Goal: Task Accomplishment & Management: Complete application form

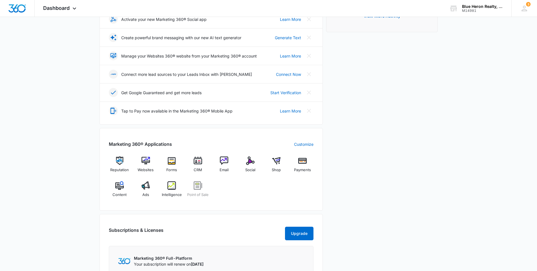
scroll to position [141, 0]
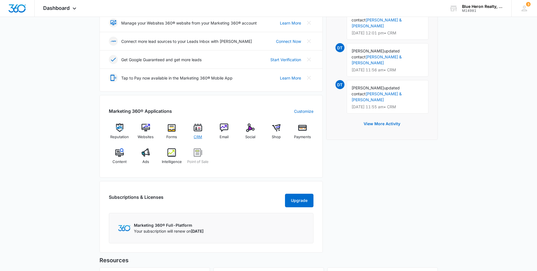
click at [198, 128] on img at bounding box center [198, 127] width 8 height 8
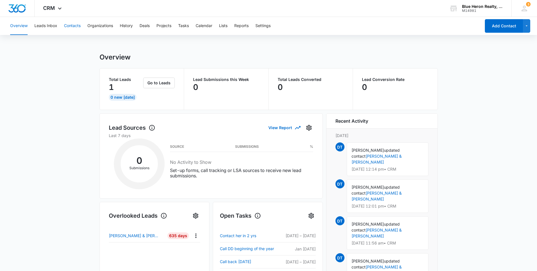
click at [71, 26] on button "Contacts" at bounding box center [72, 26] width 17 height 18
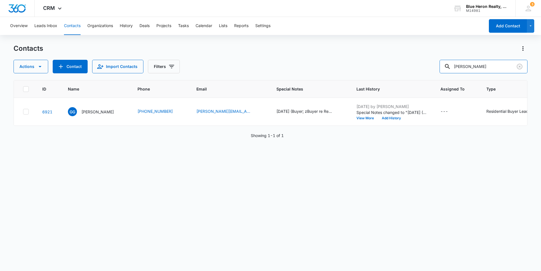
drag, startPoint x: 489, startPoint y: 67, endPoint x: 442, endPoint y: 62, distance: 46.7
click at [442, 64] on div "Actions Contact Import Contacts Filters Greg Gernert" at bounding box center [271, 67] width 514 height 14
click at [129, 200] on div "ID Name Phone Email Special Notes Last History Assigned To Type Status Address …" at bounding box center [271, 171] width 514 height 183
click at [486, 64] on input "text" at bounding box center [487, 67] width 79 height 14
click at [470, 66] on input "text" at bounding box center [487, 67] width 79 height 14
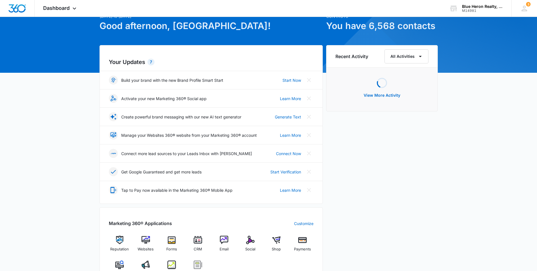
scroll to position [56, 0]
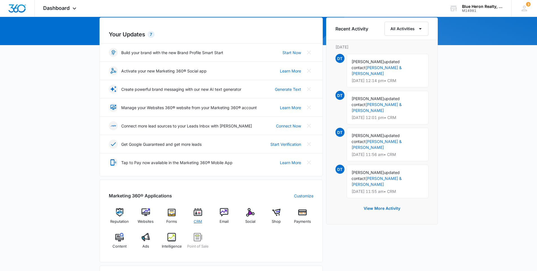
click at [197, 212] on img at bounding box center [198, 212] width 8 height 8
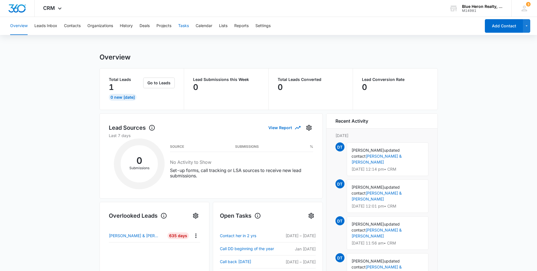
click at [181, 24] on button "Tasks" at bounding box center [183, 26] width 11 height 18
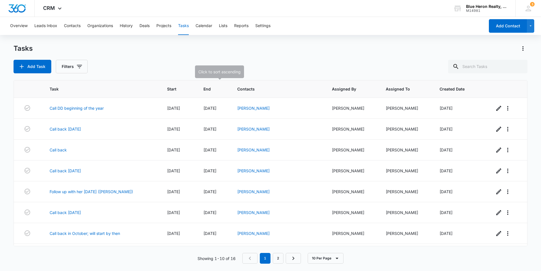
click at [208, 87] on span "End" at bounding box center [209, 89] width 12 height 6
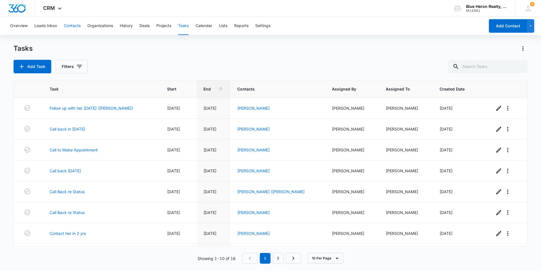
click at [72, 25] on button "Contacts" at bounding box center [72, 26] width 17 height 18
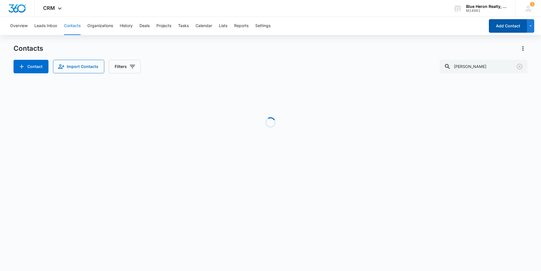
click at [499, 31] on button "Add Contact" at bounding box center [508, 26] width 38 height 14
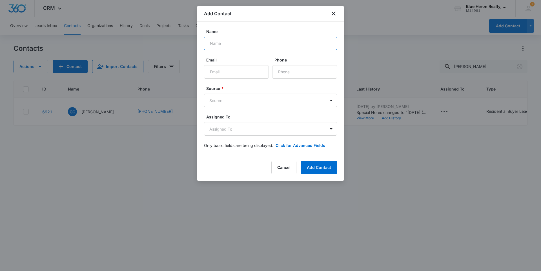
click at [235, 43] on input "Name" at bounding box center [270, 44] width 133 height 14
type input "M"
click at [232, 42] on input "Name" at bounding box center [270, 44] width 133 height 14
type input "M"
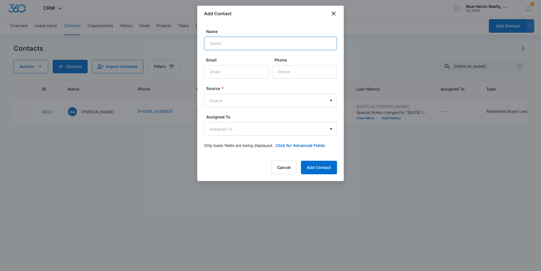
click at [230, 43] on input "Name" at bounding box center [270, 44] width 133 height 14
click at [236, 43] on input "Muhammad" at bounding box center [270, 44] width 133 height 14
type input "Muhammad Tahir"
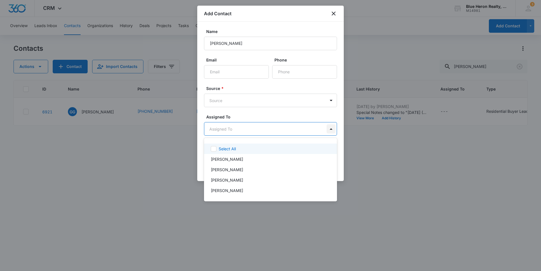
click at [331, 128] on body "CRM Apps Reputation Websites Forms CRM Email Social Shop Payments POS Content A…" at bounding box center [270, 135] width 541 height 271
drag, startPoint x: 460, startPoint y: 210, endPoint x: 457, endPoint y: 198, distance: 12.4
click at [460, 207] on div at bounding box center [270, 135] width 541 height 271
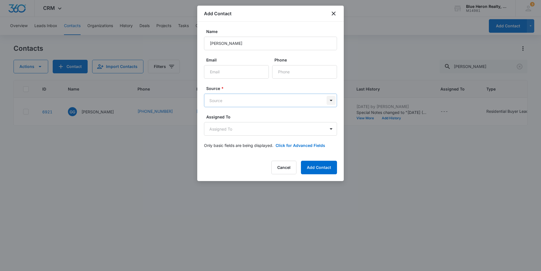
click at [330, 99] on body "CRM Apps Reputation Websites Forms CRM Email Social Shop Payments POS Content A…" at bounding box center [270, 135] width 541 height 271
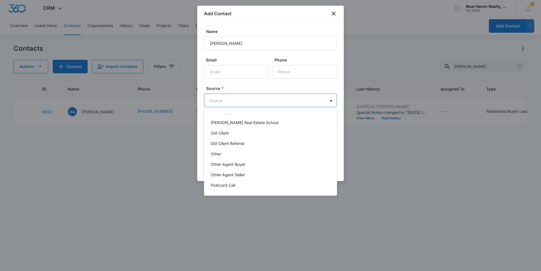
scroll to position [113, 0]
click at [229, 154] on div "Other" at bounding box center [270, 153] width 118 height 6
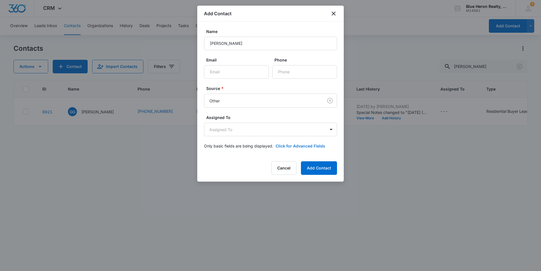
drag, startPoint x: 299, startPoint y: 144, endPoint x: 307, endPoint y: 144, distance: 8.7
click at [299, 144] on button "Click for Advanced Fields" at bounding box center [301, 146] width 50 height 6
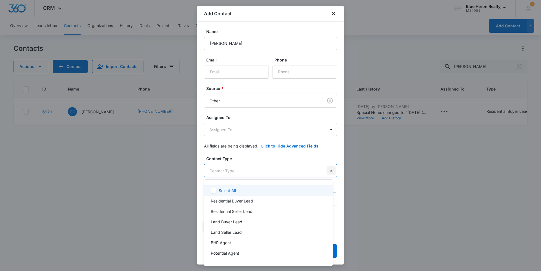
click at [327, 170] on body "CRM Apps Reputation Websites Forms CRM Email Social Shop Payments POS Content A…" at bounding box center [270, 135] width 541 height 271
click at [243, 209] on p "Residential Seller Lead" at bounding box center [232, 211] width 42 height 6
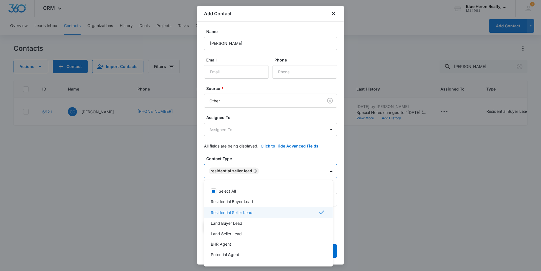
drag, startPoint x: 338, startPoint y: 99, endPoint x: 336, endPoint y: 118, distance: 19.3
click at [336, 118] on div at bounding box center [270, 135] width 541 height 271
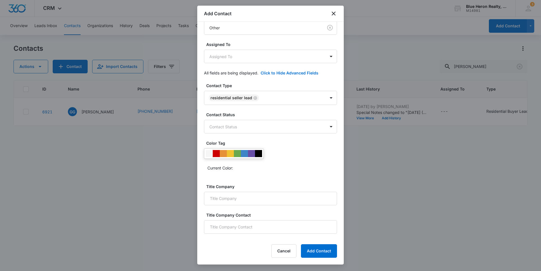
scroll to position [75, 0]
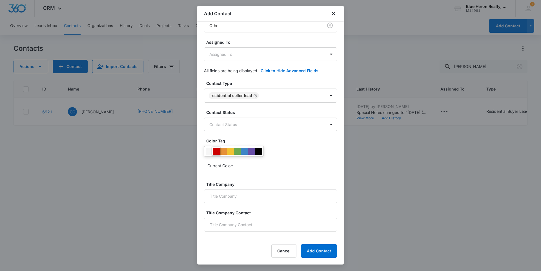
click at [214, 151] on div at bounding box center [216, 151] width 7 height 7
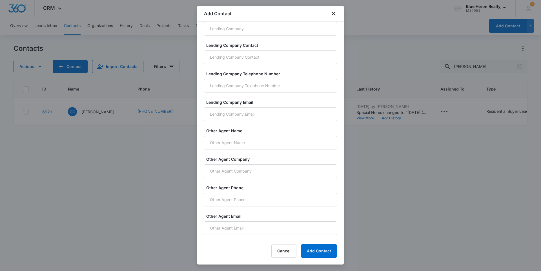
scroll to position [353, 0]
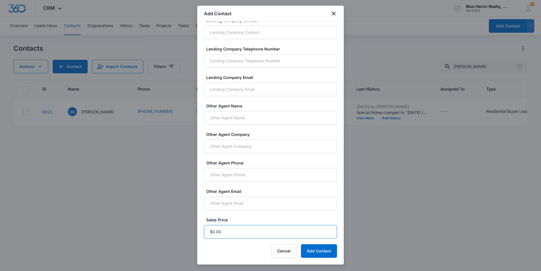
click at [224, 232] on input "Sales Price" at bounding box center [270, 232] width 133 height 14
type input "$1.00"
click at [314, 253] on button "Add Contact" at bounding box center [319, 251] width 36 height 14
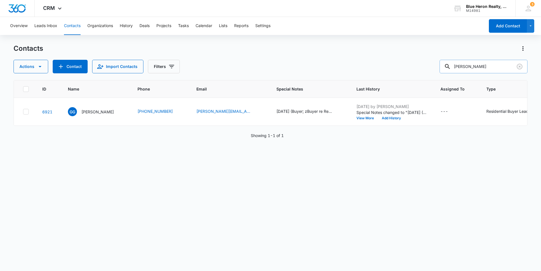
drag, startPoint x: 494, startPoint y: 65, endPoint x: 445, endPoint y: 63, distance: 48.8
click at [445, 63] on input "Greg Gernert" at bounding box center [484, 67] width 88 height 14
type input "Muhammad Tahir"
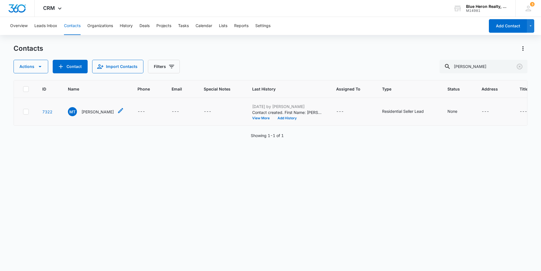
click at [91, 111] on p "Muhammad Tahir" at bounding box center [97, 112] width 32 height 6
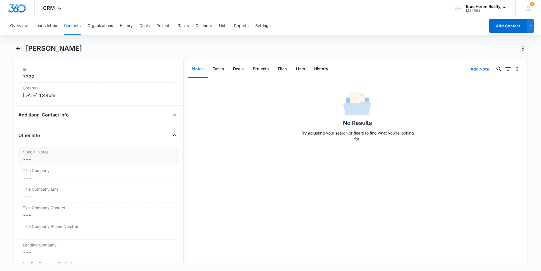
scroll to position [373, 0]
click at [47, 157] on dd "Cancel Save Changes ---" at bounding box center [99, 156] width 152 height 7
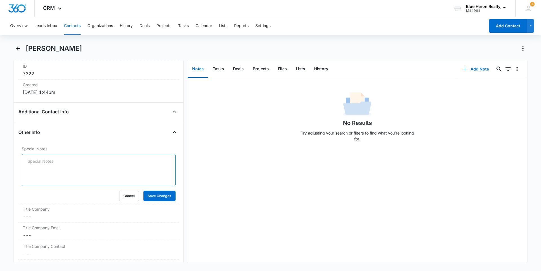
click at [48, 160] on textarea "Special Notes" at bounding box center [99, 170] width 154 height 32
click at [163, 161] on textarea "9/9/2025 - expired listing - 8/14/25 - Property Address: 2015 Capsstone C" at bounding box center [99, 170] width 154 height 32
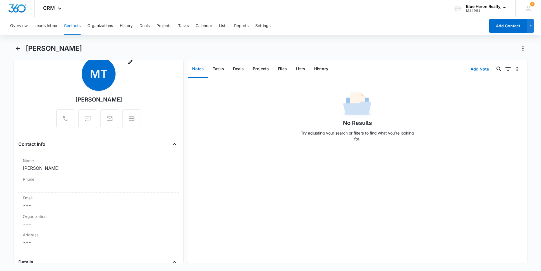
scroll to position [0, 0]
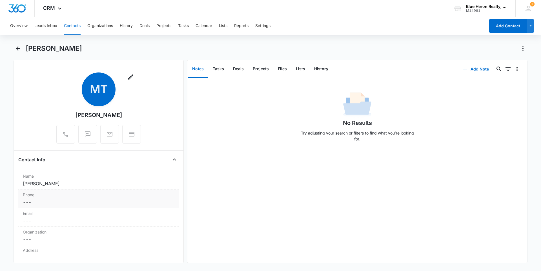
type textarea "9/9/2025 - expired listing - 8/14/25 - Property Address: 2015 Capstone Cir,"
click at [49, 202] on dd "Cancel Save Changes ---" at bounding box center [99, 202] width 152 height 7
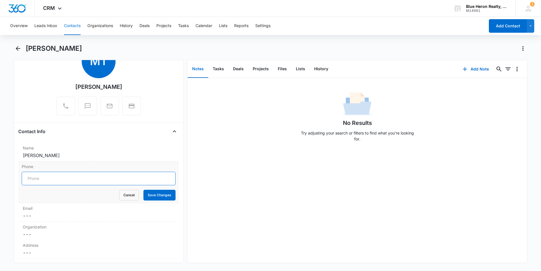
click at [48, 175] on input "Phone" at bounding box center [99, 179] width 154 height 14
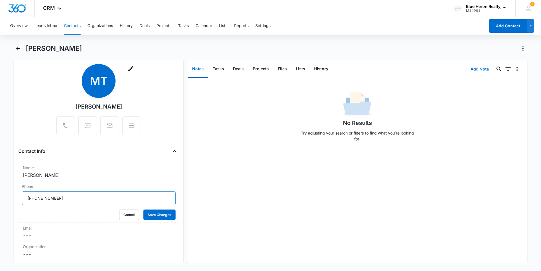
scroll to position [0, 0]
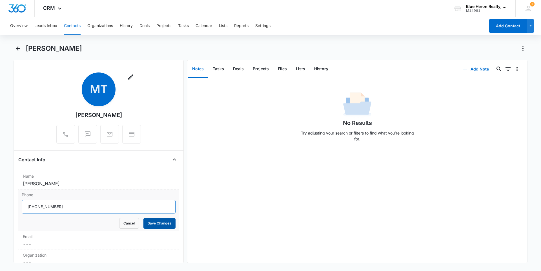
type input "(703) 877-2023"
click at [155, 221] on button "Save Changes" at bounding box center [159, 223] width 32 height 11
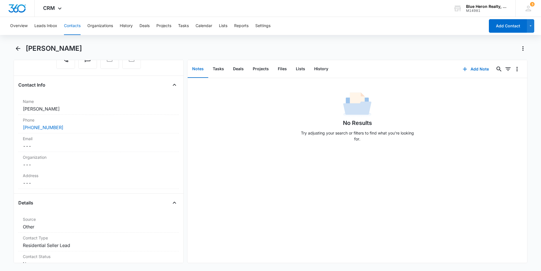
scroll to position [85, 0]
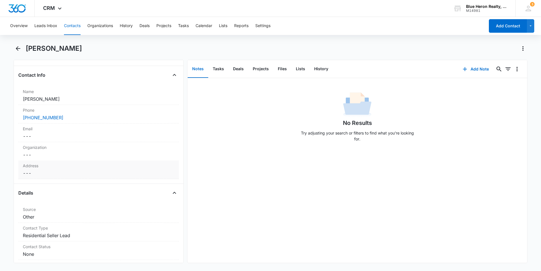
click at [45, 173] on dd "Cancel Save Changes ---" at bounding box center [99, 173] width 152 height 7
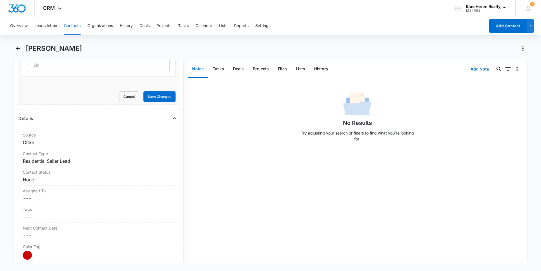
click at [96, 96] on div "Cancel Save Changes" at bounding box center [99, 96] width 154 height 11
click at [216, 112] on div "No Results Try adjusting your search or filters to find what you’re looking for." at bounding box center [357, 118] width 340 height 56
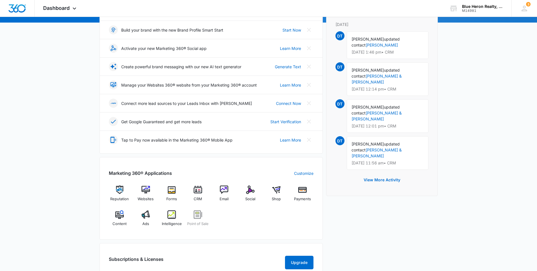
scroll to position [85, 0]
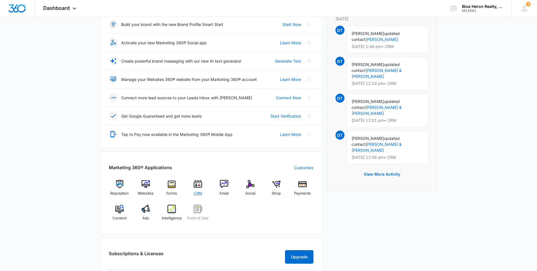
click at [197, 185] on img at bounding box center [198, 184] width 8 height 8
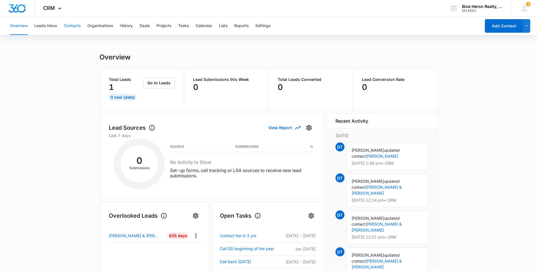
click at [70, 25] on button "Contacts" at bounding box center [72, 26] width 17 height 18
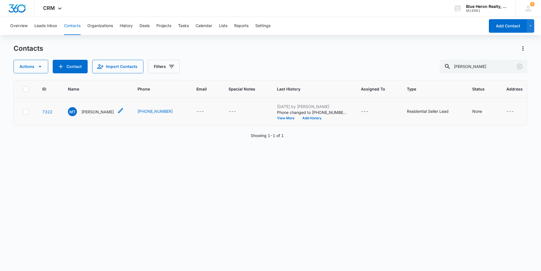
click at [99, 112] on p "Muhammad Tahir" at bounding box center [97, 112] width 32 height 6
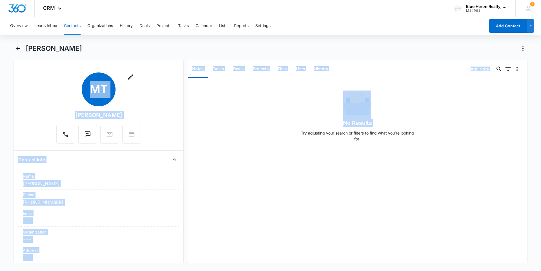
drag, startPoint x: 184, startPoint y: 99, endPoint x: 187, endPoint y: 122, distance: 23.0
click at [187, 122] on div "Remove MT Muhammad Tahir Contact Info Name Cancel Save Changes Muhammad Tahir P…" at bounding box center [271, 161] width 514 height 203
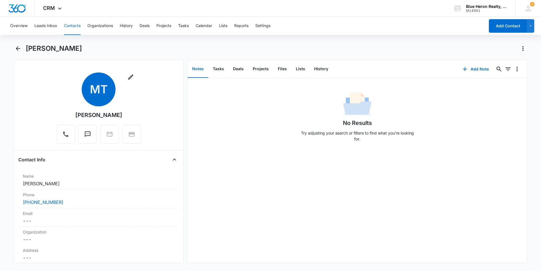
click at [256, 206] on div "No Results Try adjusting your search or filters to find what you’re looking for." at bounding box center [357, 170] width 340 height 185
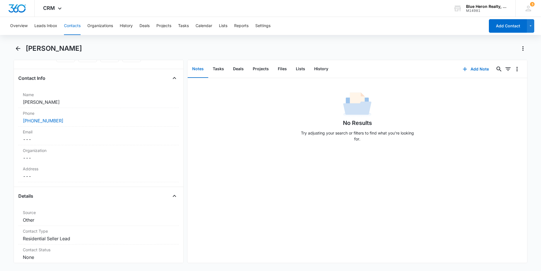
scroll to position [83, 0]
click at [35, 173] on dd "Cancel Save Changes ---" at bounding box center [99, 174] width 152 height 7
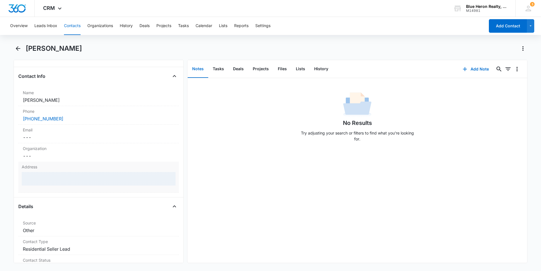
click at [55, 178] on div at bounding box center [99, 179] width 154 height 14
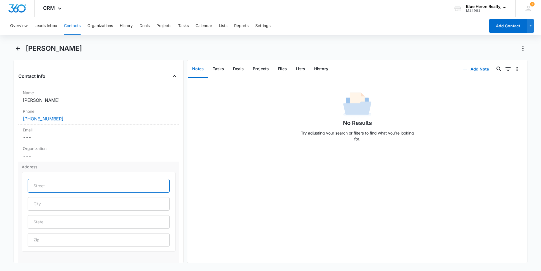
click at [54, 185] on input "text" at bounding box center [99, 186] width 142 height 14
type input "1337 Shallow Ford Road"
type input "Herndon"
type input "VA"
click at [40, 238] on input "text" at bounding box center [99, 240] width 142 height 14
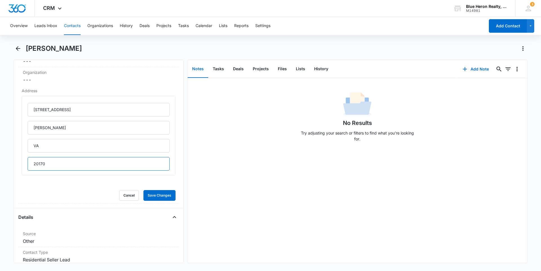
scroll to position [168, 0]
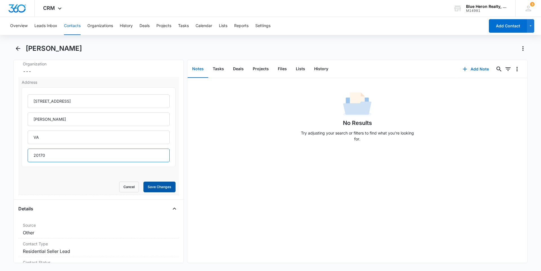
type input "20170"
click at [152, 189] on button "Save Changes" at bounding box center [159, 186] width 32 height 11
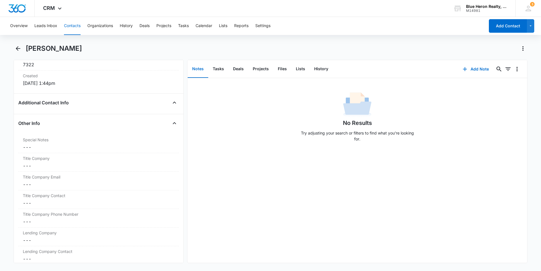
scroll to position [384, 0]
drag, startPoint x: 36, startPoint y: 142, endPoint x: 42, endPoint y: 144, distance: 5.9
click at [37, 142] on dd "Cancel Save Changes ---" at bounding box center [99, 144] width 152 height 7
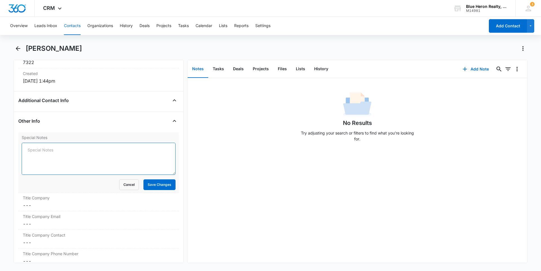
drag, startPoint x: 29, startPoint y: 150, endPoint x: 69, endPoint y: 157, distance: 40.7
click at [32, 151] on textarea "Special Notes" at bounding box center [99, 159] width 154 height 32
click at [65, 152] on textarea "Special Notes" at bounding box center [99, 159] width 154 height 32
click at [64, 156] on textarea "Special Notes" at bounding box center [99, 159] width 154 height 32
click at [27, 150] on textarea "Special Notes" at bounding box center [99, 159] width 154 height 32
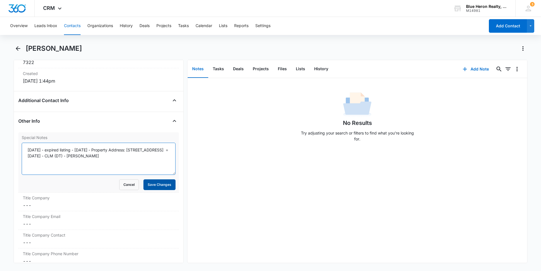
type textarea "9/9/2025 - expired listing - 8/14/25 - Property Address: 2015 Capstone Cir, Her…"
click at [149, 186] on button "Save Changes" at bounding box center [159, 184] width 32 height 11
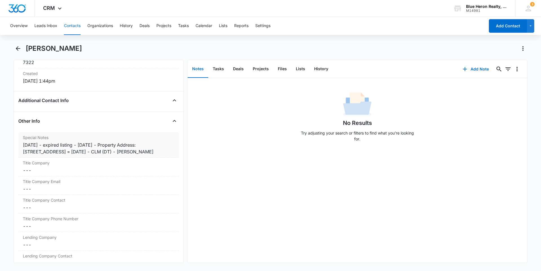
click at [100, 152] on div "9/9/2025 - expired listing - 8/14/25 - Property Address: 2015 Capstone Cir, Her…" at bounding box center [99, 148] width 152 height 14
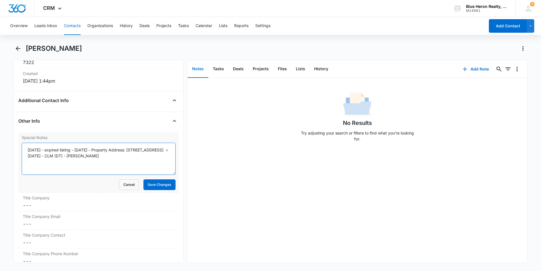
click at [77, 156] on textarea "9/9/2025 - expired listing - 8/14/25 - Property Address: 2015 Capstone Cir, Her…" at bounding box center [99, 159] width 154 height 32
type textarea "9/9/2025 - expired listing - 8/14/25 - Property Address: 2015 Capstone Cir, Her…"
click at [151, 187] on button "Save Changes" at bounding box center [159, 184] width 32 height 11
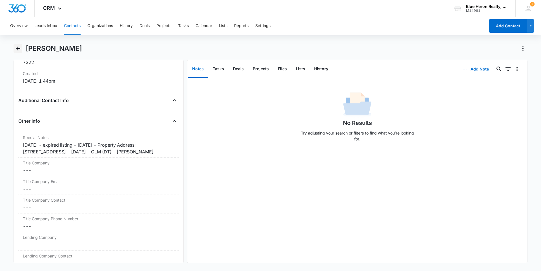
click at [18, 49] on icon "Back" at bounding box center [18, 48] width 7 height 7
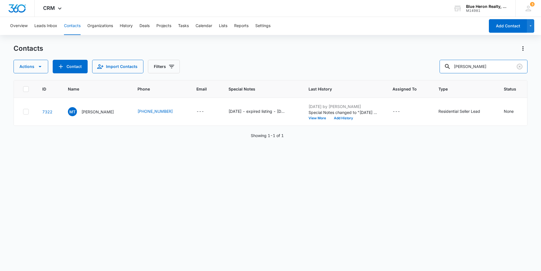
drag, startPoint x: 470, startPoint y: 67, endPoint x: 431, endPoint y: 71, distance: 38.2
click at [431, 71] on div "Actions Contact Import Contacts Filters Muhammad Tahir" at bounding box center [271, 67] width 514 height 14
click at [475, 65] on input "text" at bounding box center [487, 67] width 79 height 14
click at [502, 28] on button "Add Contact" at bounding box center [508, 26] width 38 height 14
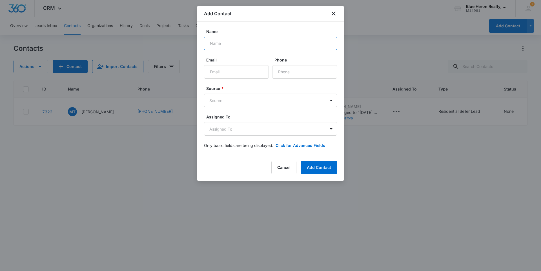
click at [238, 45] on input "Name" at bounding box center [270, 44] width 133 height 14
type input "Q"
drag, startPoint x: 291, startPoint y: 171, endPoint x: 304, endPoint y: 170, distance: 13.6
click at [291, 170] on button "Cancel" at bounding box center [283, 168] width 25 height 14
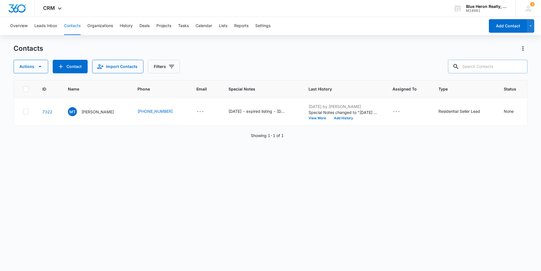
click at [483, 69] on input "text" at bounding box center [487, 67] width 79 height 14
type input "Qi Zhou"
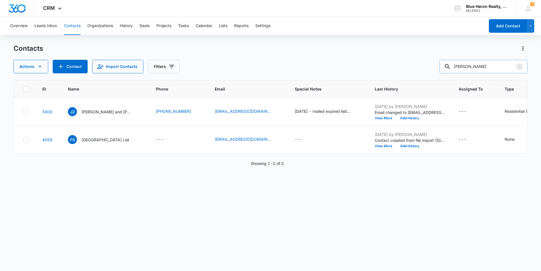
click at [479, 68] on input "Qi Zhou" at bounding box center [484, 67] width 88 height 14
click at [520, 66] on icon "Clear" at bounding box center [520, 67] width 6 height 6
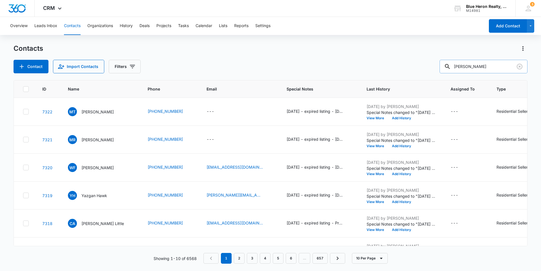
type input "Qi Zhou"
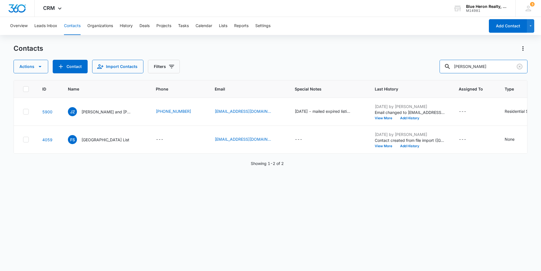
drag, startPoint x: 477, startPoint y: 67, endPoint x: 434, endPoint y: 64, distance: 42.7
click at [434, 65] on div "Actions Contact Import Contacts Filters Qi Zhou" at bounding box center [271, 67] width 514 height 14
click at [503, 29] on button "Add Contact" at bounding box center [508, 26] width 38 height 14
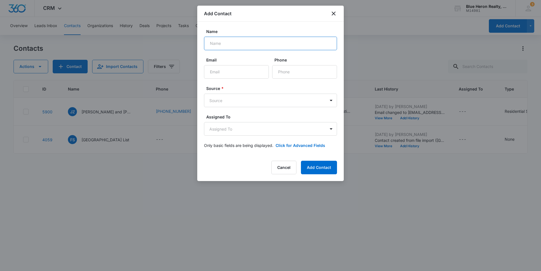
click at [237, 44] on input "Name" at bounding box center [270, 44] width 133 height 14
type input "Qi Zhou"
click at [230, 71] on input "Email" at bounding box center [236, 72] width 65 height 14
type input "helenzhou2007@hotmail.com"
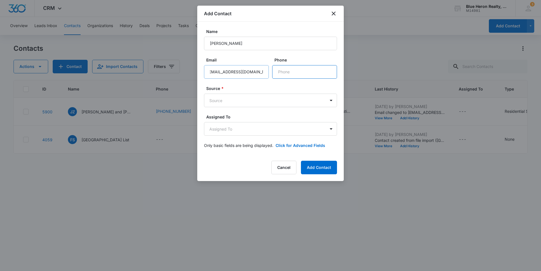
scroll to position [0, 0]
type input "(703) 606-1322"
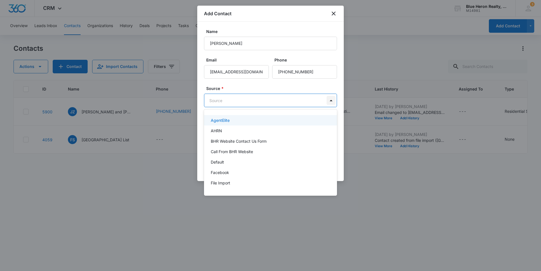
click at [331, 100] on body "CRM Apps Reputation Websites Forms CRM Email Social Shop Payments POS Content A…" at bounding box center [270, 135] width 541 height 271
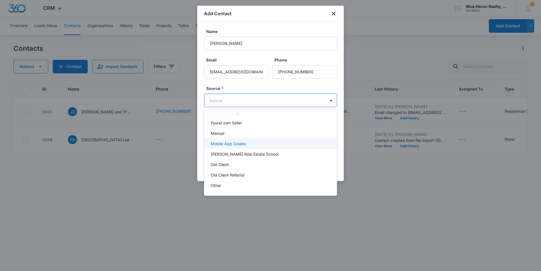
scroll to position [113, 0]
click at [218, 155] on p "Other" at bounding box center [216, 153] width 10 height 6
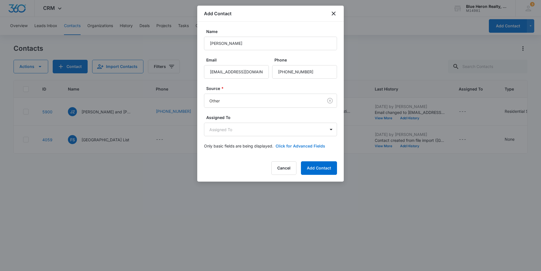
click at [297, 145] on button "Click for Advanced Fields" at bounding box center [301, 146] width 50 height 6
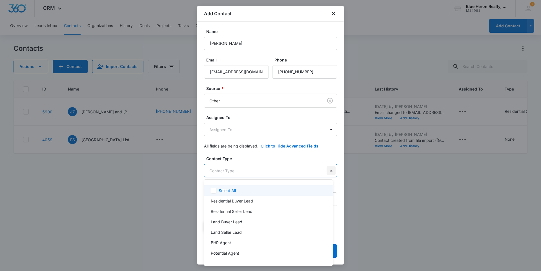
click at [326, 170] on body "CRM Apps Reputation Websites Forms CRM Email Social Shop Payments POS Content A…" at bounding box center [270, 135] width 541 height 271
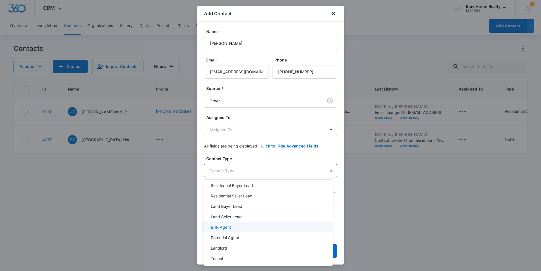
scroll to position [11, 0]
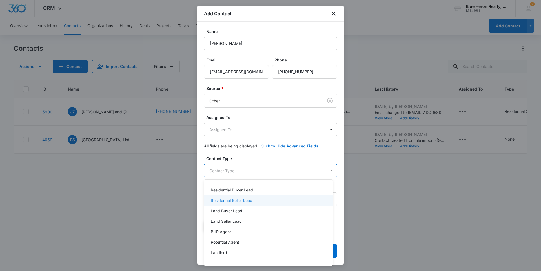
click at [253, 196] on div "Residential Seller Lead" at bounding box center [268, 200] width 129 height 10
click at [365, 223] on div at bounding box center [270, 135] width 541 height 271
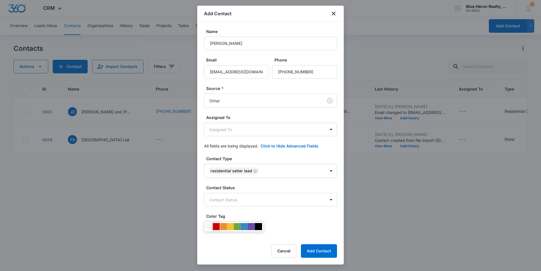
click at [217, 228] on div at bounding box center [216, 226] width 7 height 7
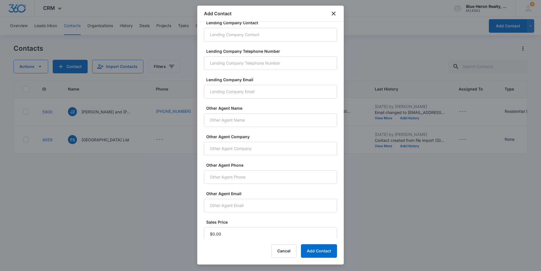
scroll to position [353, 0]
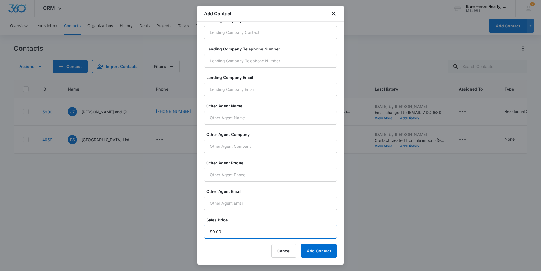
click at [225, 232] on input "Sales Price" at bounding box center [270, 232] width 133 height 14
type input "$1.00"
click at [313, 253] on button "Add Contact" at bounding box center [319, 251] width 36 height 14
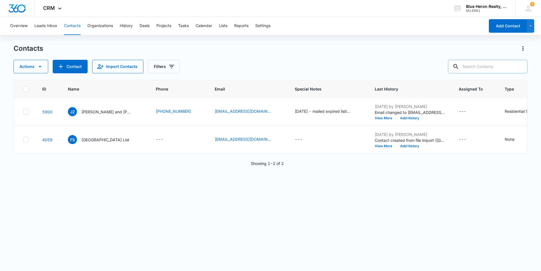
click at [498, 66] on input "text" at bounding box center [487, 67] width 79 height 14
type input "Qi Zhou"
click at [519, 67] on icon "Clear" at bounding box center [519, 66] width 7 height 7
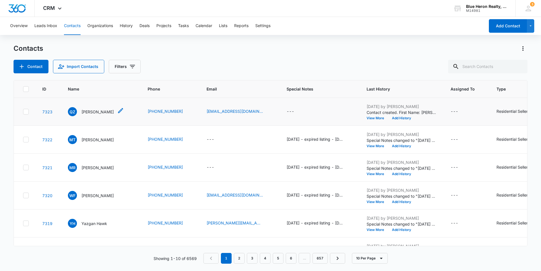
click at [83, 110] on p "Qi Zhou" at bounding box center [97, 112] width 32 height 6
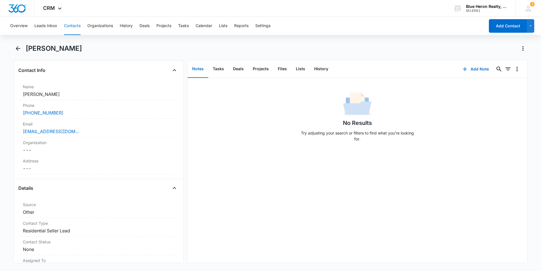
scroll to position [97, 0]
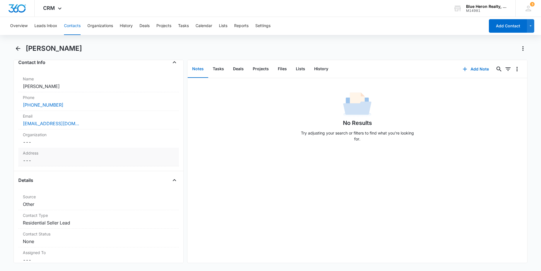
click at [43, 160] on dd "Cancel Save Changes ---" at bounding box center [99, 160] width 152 height 7
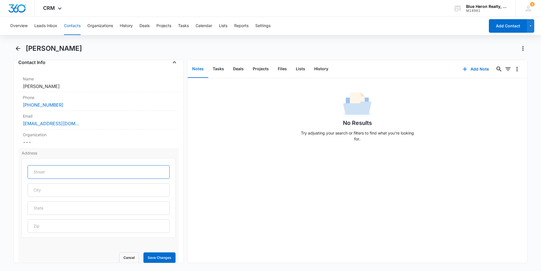
click at [50, 170] on input "text" at bounding box center [99, 172] width 142 height 14
type input "3414 Hidden Meadow Dri"
type input "Fairfax"
type input "VA"
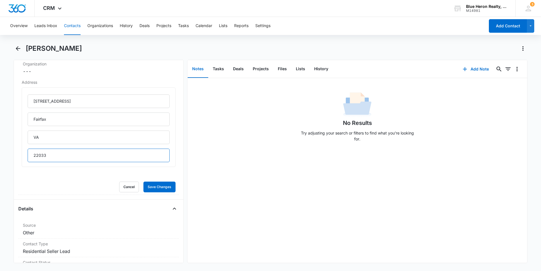
scroll to position [174, 0]
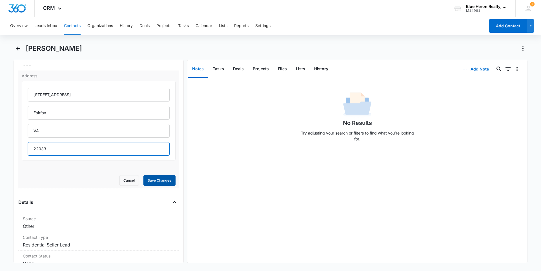
type input "22033"
click at [148, 181] on button "Save Changes" at bounding box center [159, 180] width 32 height 11
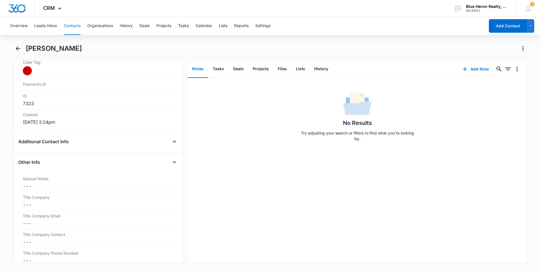
scroll to position [349, 0]
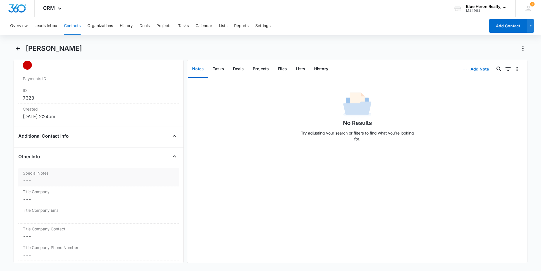
drag, startPoint x: 42, startPoint y: 183, endPoint x: 52, endPoint y: 183, distance: 9.9
click at [43, 183] on dd "Cancel Save Changes ---" at bounding box center [99, 180] width 152 height 7
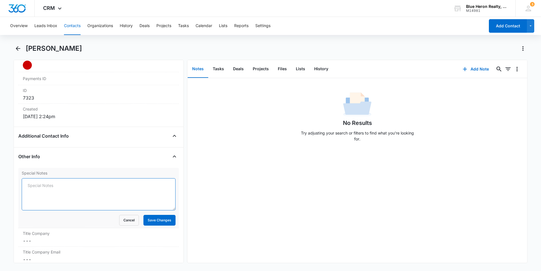
click at [73, 187] on textarea "Special Notes" at bounding box center [99, 194] width 154 height 32
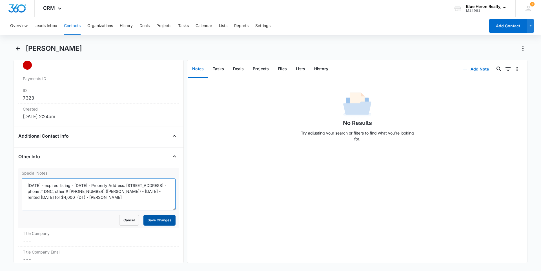
type textarea "9/9/2025 - expired listing - 8/15/25 - Property Address: 3414 Hidden Meadow Dr,…"
drag, startPoint x: 151, startPoint y: 219, endPoint x: 149, endPoint y: 222, distance: 3.8
click at [151, 220] on button "Save Changes" at bounding box center [159, 220] width 32 height 11
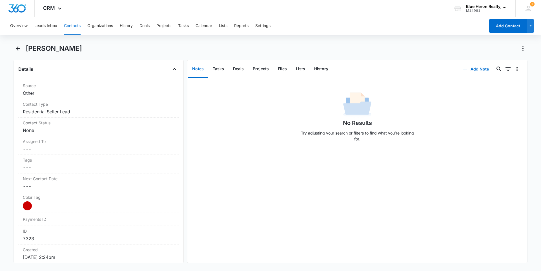
scroll to position [0, 0]
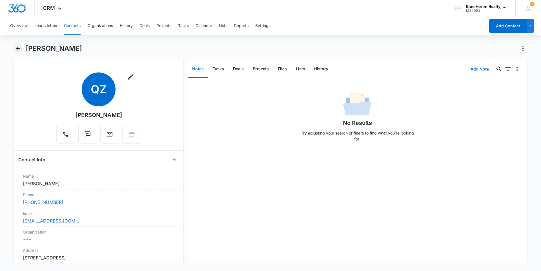
click at [17, 48] on icon "Back" at bounding box center [18, 48] width 5 height 5
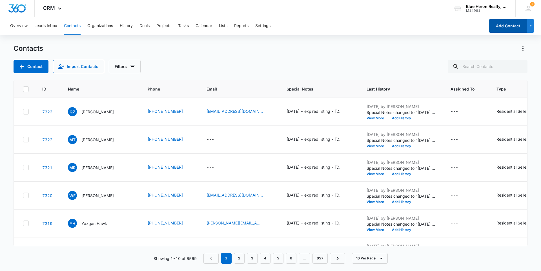
click at [508, 26] on button "Add Contact" at bounding box center [508, 26] width 38 height 14
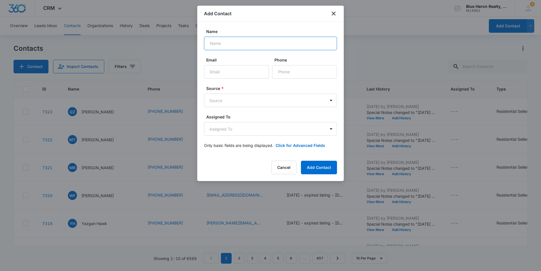
drag, startPoint x: 222, startPoint y: 44, endPoint x: 224, endPoint y: 41, distance: 3.8
click at [223, 43] on input "Name" at bounding box center [270, 44] width 133 height 14
type input "Donald J. and Renee Daley"
type input "matt_daley24@yahoo.com"
type input "(703) 620-1577"
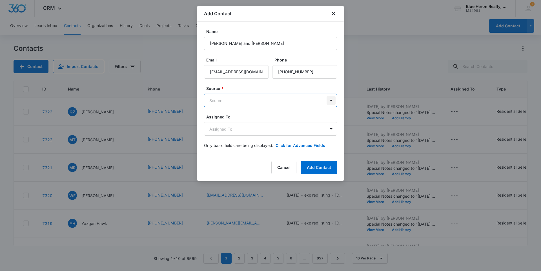
click at [331, 99] on body "CRM Apps Reputation Websites Forms CRM Email Social Shop Payments POS Content A…" at bounding box center [270, 135] width 541 height 271
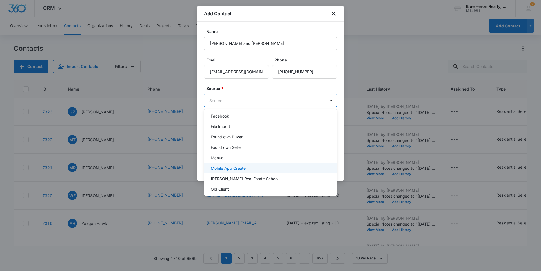
scroll to position [85, 0]
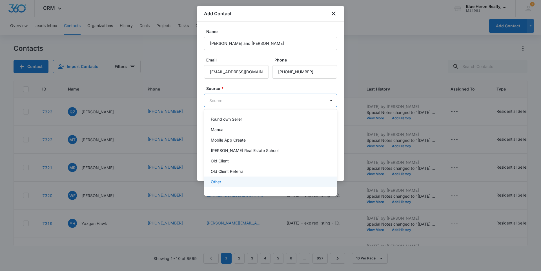
click at [220, 181] on p "Other" at bounding box center [216, 182] width 10 height 6
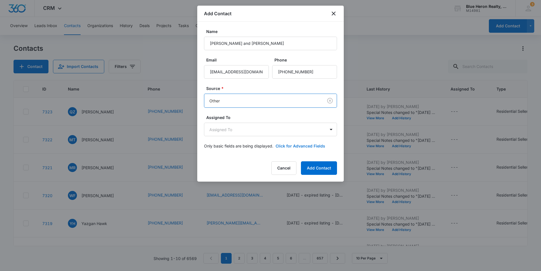
click at [298, 145] on button "Click for Advanced Fields" at bounding box center [301, 146] width 50 height 6
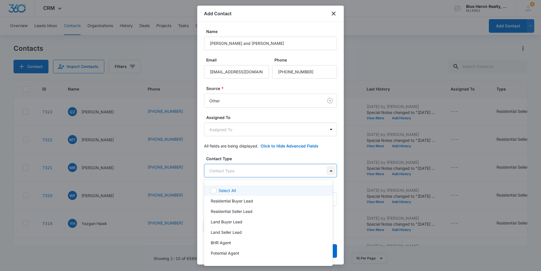
click at [327, 169] on body "CRM Apps Reputation Websites Forms CRM Email Social Shop Payments POS Content A…" at bounding box center [270, 135] width 541 height 271
click at [245, 210] on p "Residential Seller Lead" at bounding box center [232, 211] width 42 height 6
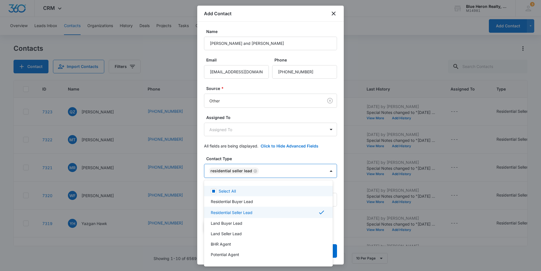
drag, startPoint x: 340, startPoint y: 110, endPoint x: 342, endPoint y: 134, distance: 24.1
click at [342, 134] on div at bounding box center [270, 135] width 541 height 271
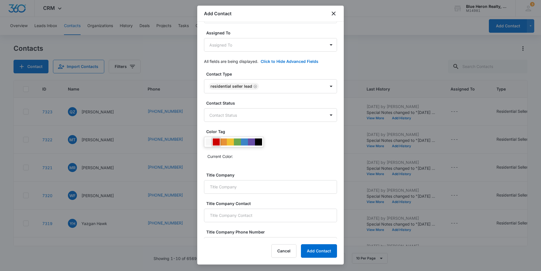
click at [217, 143] on div at bounding box center [216, 141] width 7 height 7
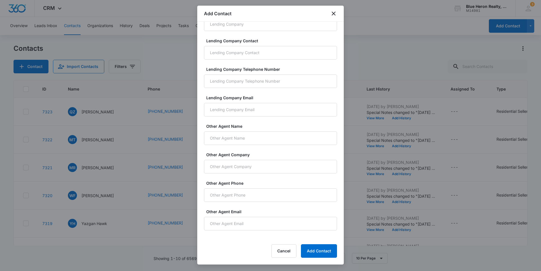
scroll to position [353, 0]
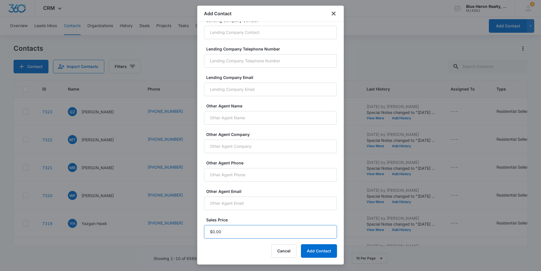
click at [226, 233] on input "Sales Price" at bounding box center [270, 232] width 133 height 14
type input "$1.00"
click at [315, 253] on button "Add Contact" at bounding box center [319, 251] width 36 height 14
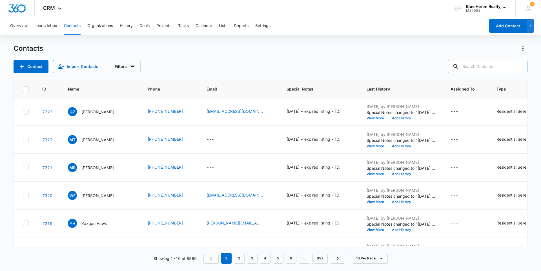
drag, startPoint x: 474, startPoint y: 66, endPoint x: 484, endPoint y: 67, distance: 10.8
click at [474, 66] on input "text" at bounding box center [487, 67] width 79 height 14
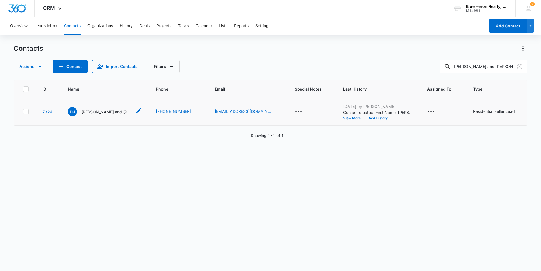
type input "Donald J.. and Renee da"
click at [114, 112] on p "Donald J. and Renee Daley" at bounding box center [106, 112] width 51 height 6
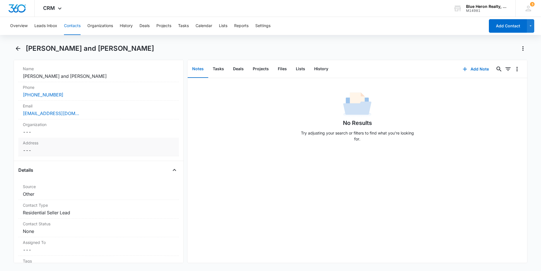
scroll to position [109, 0]
click at [52, 150] on dd "Cancel Save Changes ---" at bounding box center [99, 148] width 152 height 7
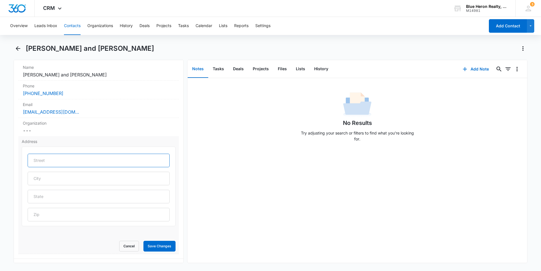
click at [53, 163] on input "text" at bounding box center [99, 161] width 142 height 14
type input "12812 Rose Grove Dr"
type input "Oak Hill"
type input "VA"
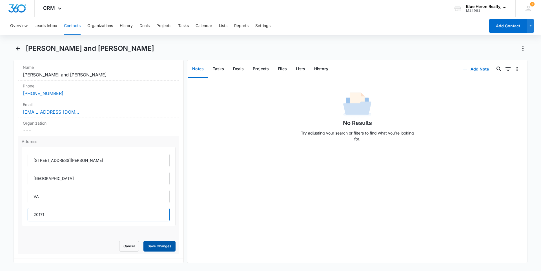
type input "20171"
click at [152, 249] on button "Save Changes" at bounding box center [159, 246] width 32 height 11
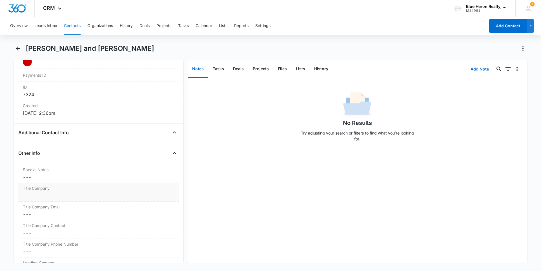
scroll to position [353, 0]
drag, startPoint x: 32, startPoint y: 180, endPoint x: 50, endPoint y: 181, distance: 18.1
click at [33, 180] on div "Special Notes Cancel Save Changes ---" at bounding box center [98, 173] width 161 height 19
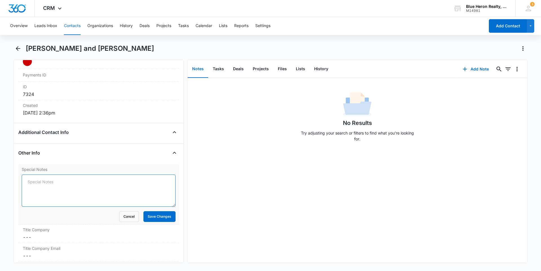
click at [38, 183] on textarea "Special Notes" at bounding box center [99, 190] width 154 height 32
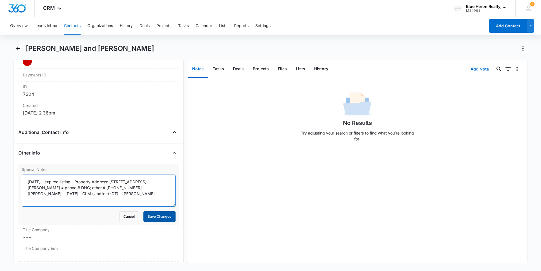
type textarea "9/9/2025 - expired listing - Property Address: 12812 Rose Grove Dr, Oak Hill, V…"
click at [145, 218] on button "Save Changes" at bounding box center [159, 216] width 32 height 11
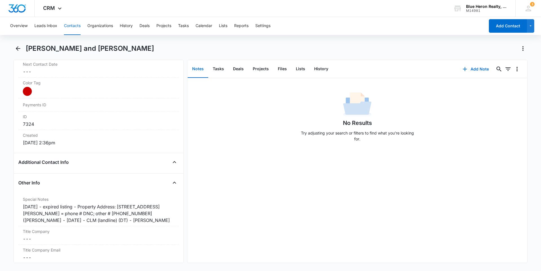
scroll to position [296, 0]
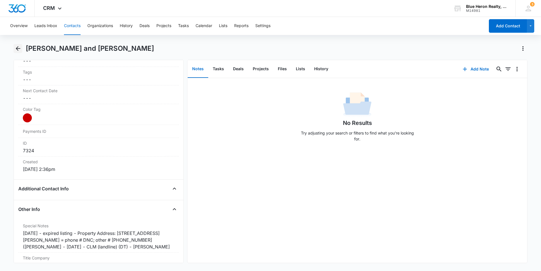
click at [16, 49] on icon "Back" at bounding box center [18, 48] width 5 height 5
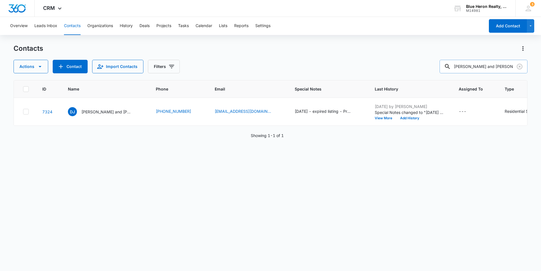
drag, startPoint x: 503, startPoint y: 65, endPoint x: 448, endPoint y: 62, distance: 55.6
click at [448, 63] on input "Donald J.. and Renee" at bounding box center [484, 67] width 88 height 14
click at [504, 27] on button "Add Contact" at bounding box center [508, 26] width 38 height 14
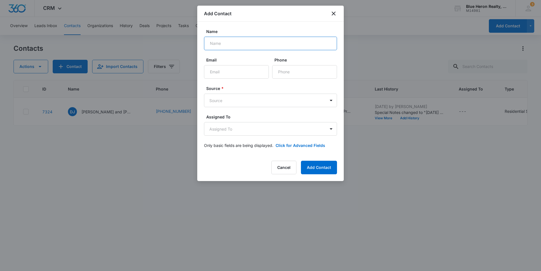
click at [236, 45] on input "Name" at bounding box center [270, 44] width 133 height 14
drag, startPoint x: 287, startPoint y: 171, endPoint x: 384, endPoint y: 183, distance: 97.4
click at [288, 171] on button "Cancel" at bounding box center [283, 168] width 25 height 14
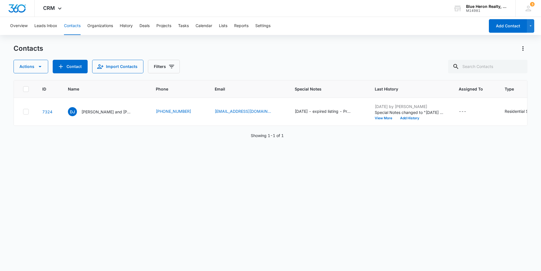
click at [450, 227] on div "ID Name Phone Email Special Notes Last History Assigned To Type Status Address …" at bounding box center [271, 171] width 514 height 183
click at [496, 65] on input "text" at bounding box center [487, 67] width 79 height 14
click at [459, 66] on icon at bounding box center [456, 66] width 7 height 7
click at [507, 28] on button "Add Contact" at bounding box center [508, 26] width 38 height 14
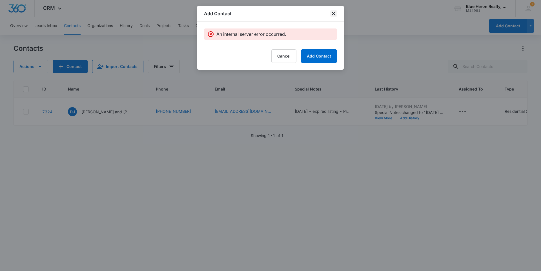
click at [333, 13] on icon "close" at bounding box center [334, 14] width 4 height 4
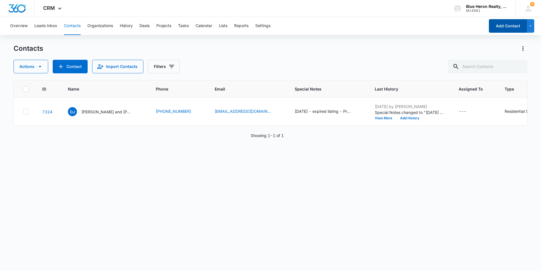
click at [497, 26] on button "Add Contact" at bounding box center [508, 26] width 38 height 14
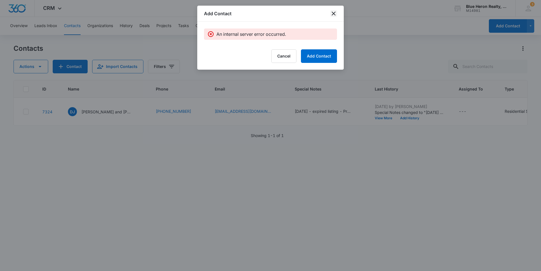
click at [335, 14] on icon "close" at bounding box center [333, 13] width 7 height 7
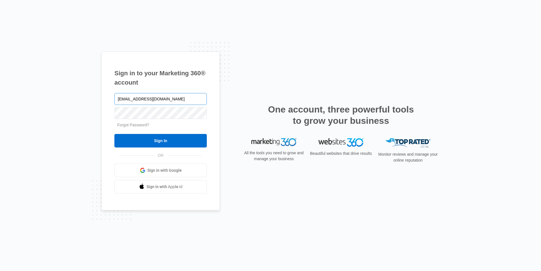
type input "[EMAIL_ADDRESS][DOMAIN_NAME]"
click at [156, 142] on input "Sign In" at bounding box center [160, 141] width 92 height 14
